Goal: Task Accomplishment & Management: Use online tool/utility

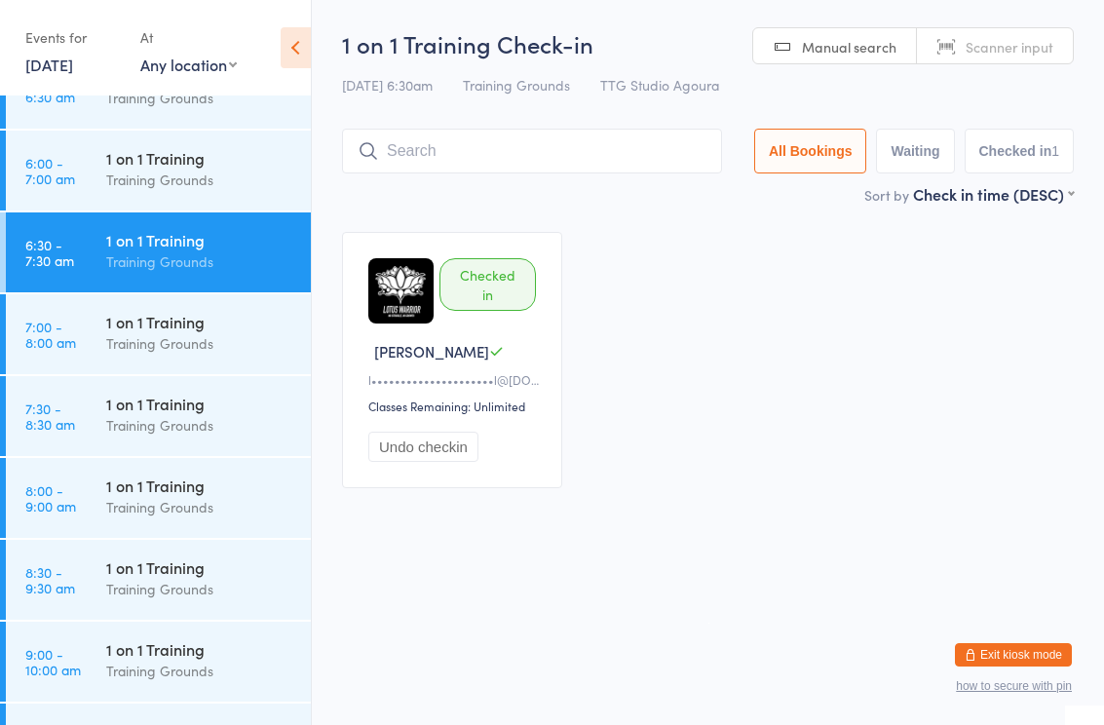
scroll to position [299, 0]
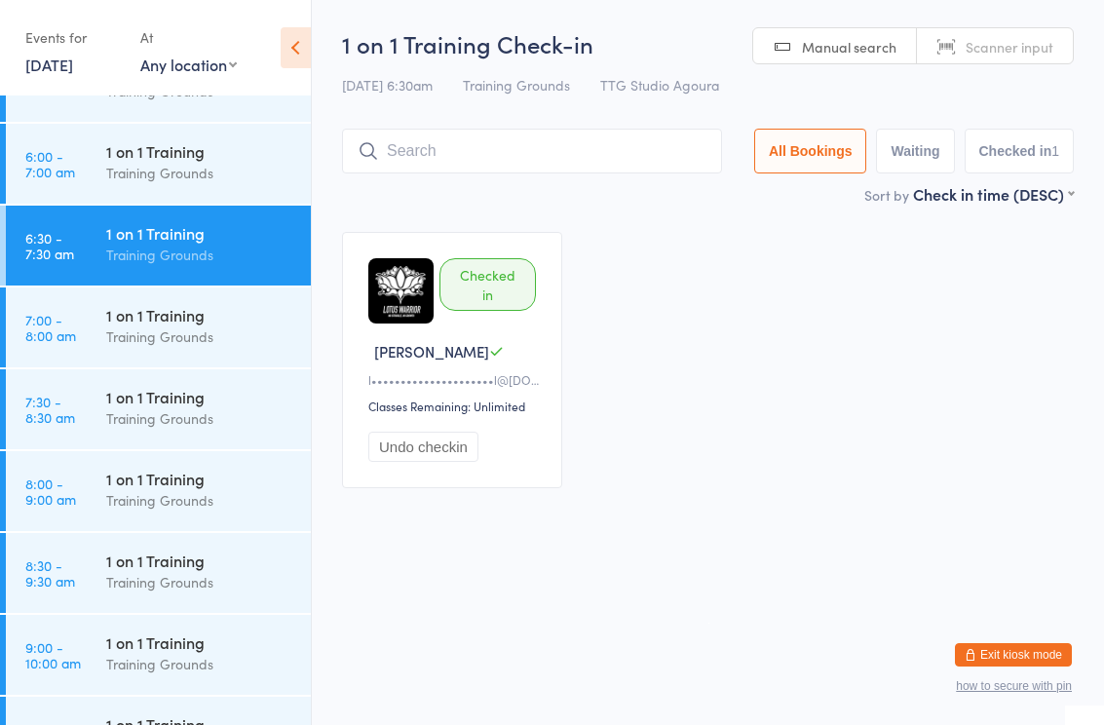
click at [172, 325] on div "1 on 1 Training" at bounding box center [200, 314] width 188 height 21
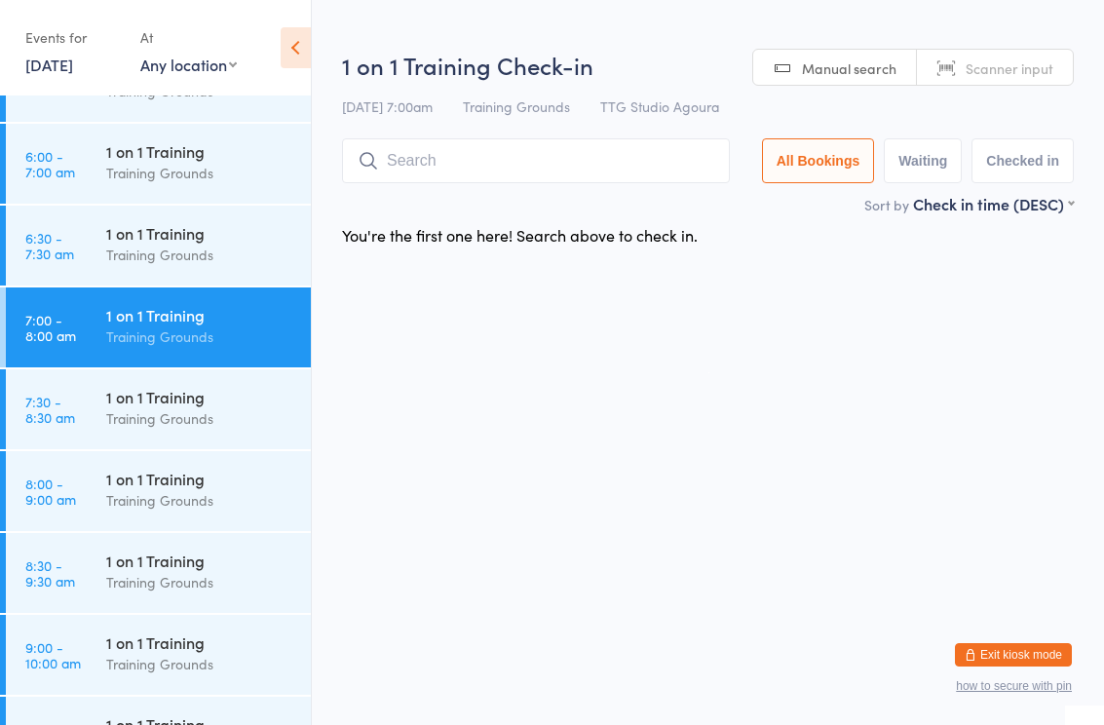
click at [526, 166] on input "search" at bounding box center [536, 160] width 388 height 45
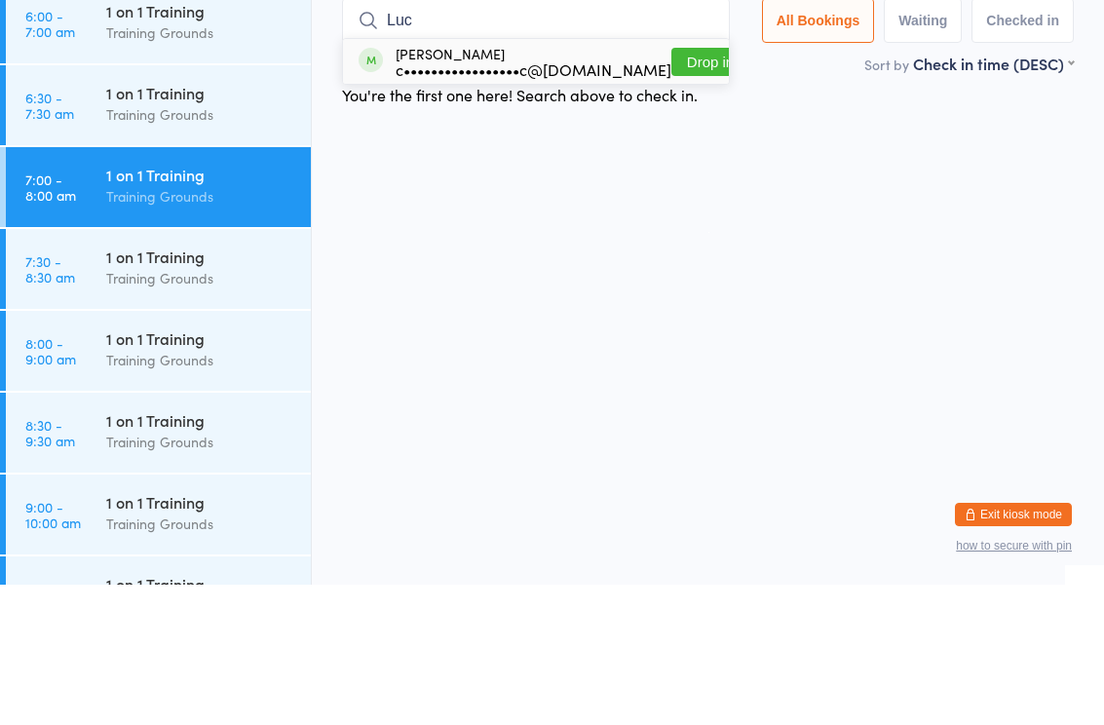
type input "Luc"
click at [524, 179] on div "Lucas Mandic c•••••••••••••••••c@gmail.com Drop in" at bounding box center [536, 201] width 386 height 45
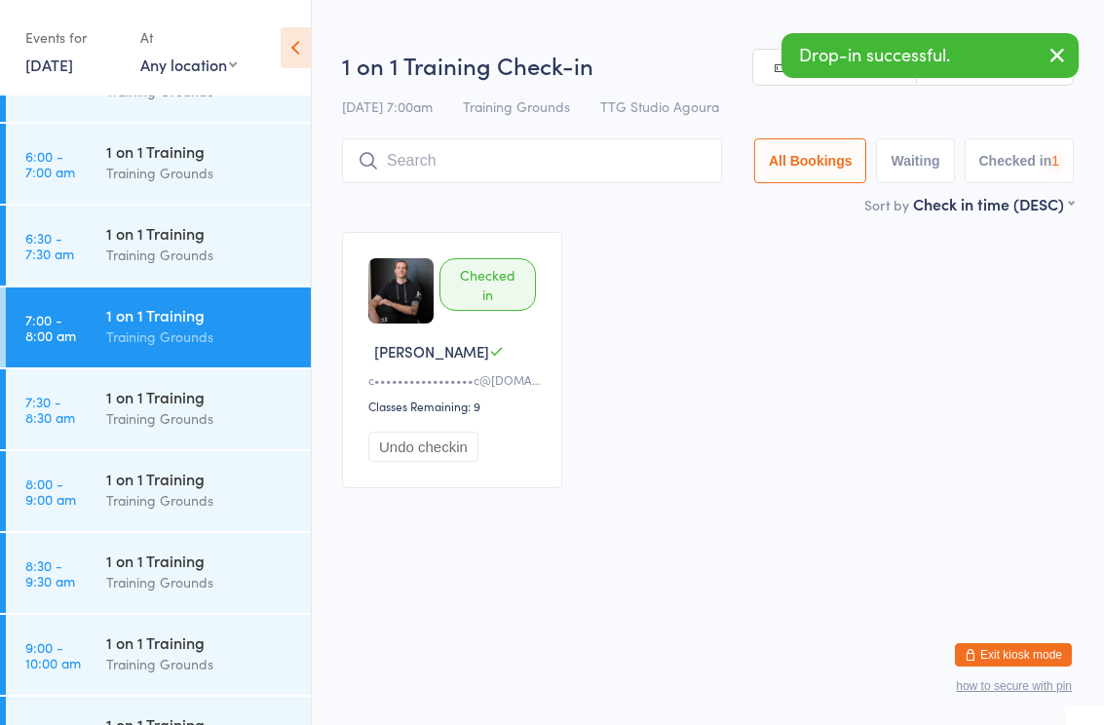
scroll to position [390, 0]
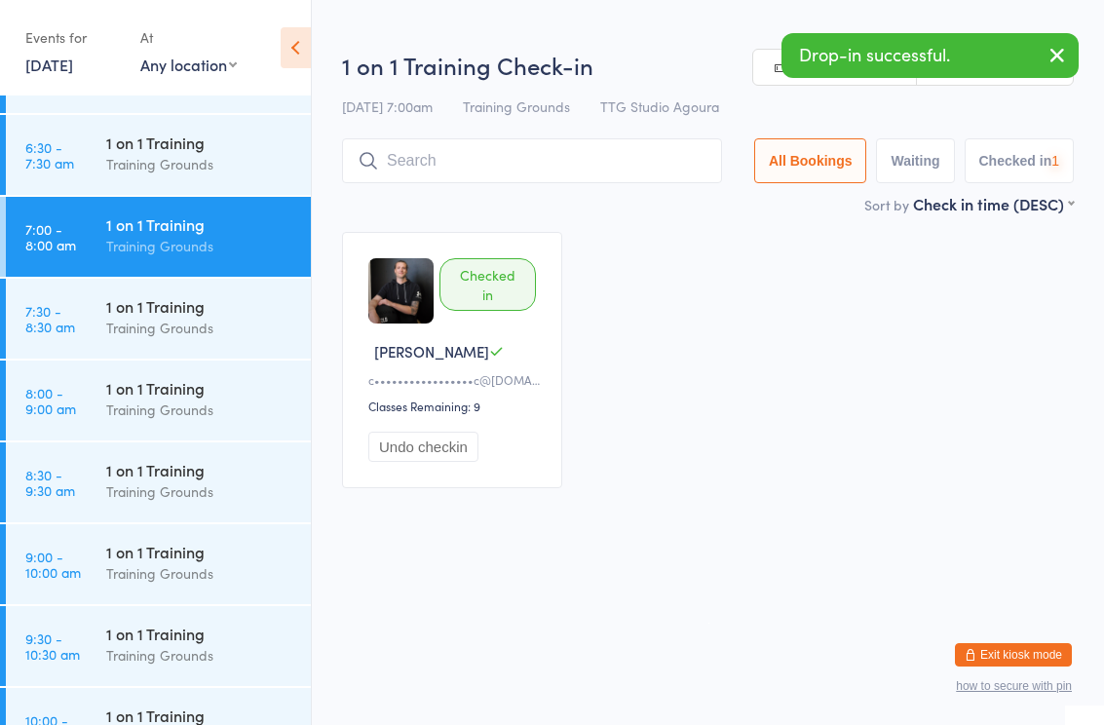
click at [190, 401] on div "Training Grounds" at bounding box center [200, 409] width 188 height 22
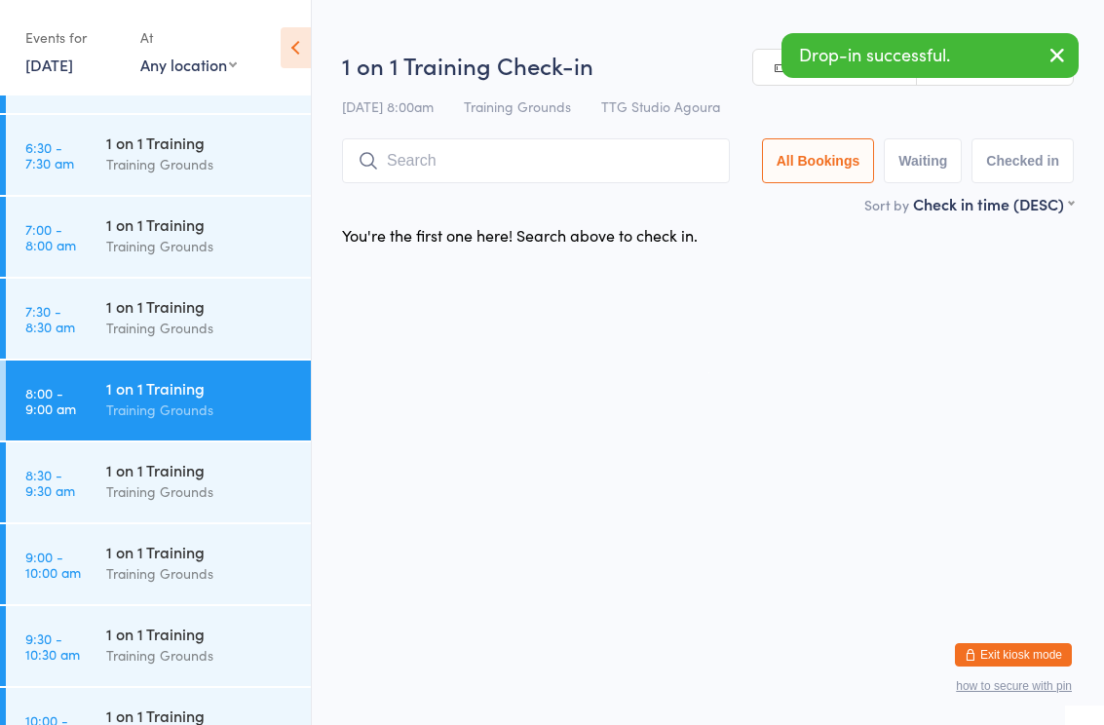
click at [603, 174] on input "search" at bounding box center [536, 160] width 388 height 45
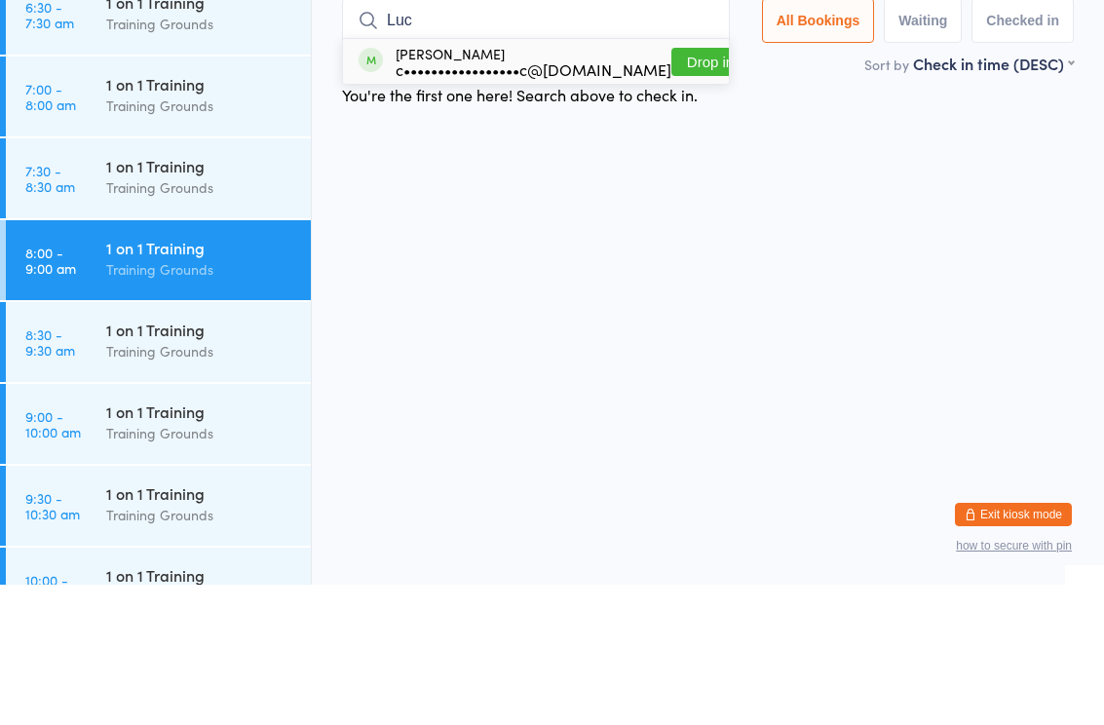
type input "Luc"
click at [544, 202] on div "c•••••••••••••••••c@[DOMAIN_NAME]" at bounding box center [534, 210] width 276 height 16
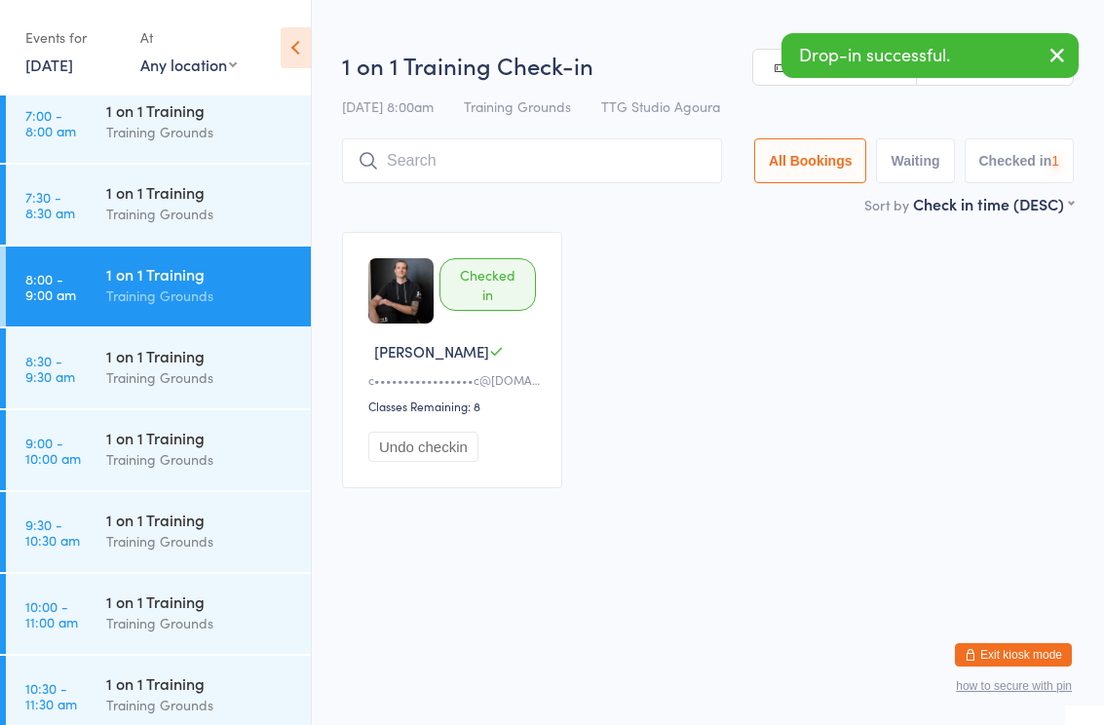
scroll to position [505, 0]
